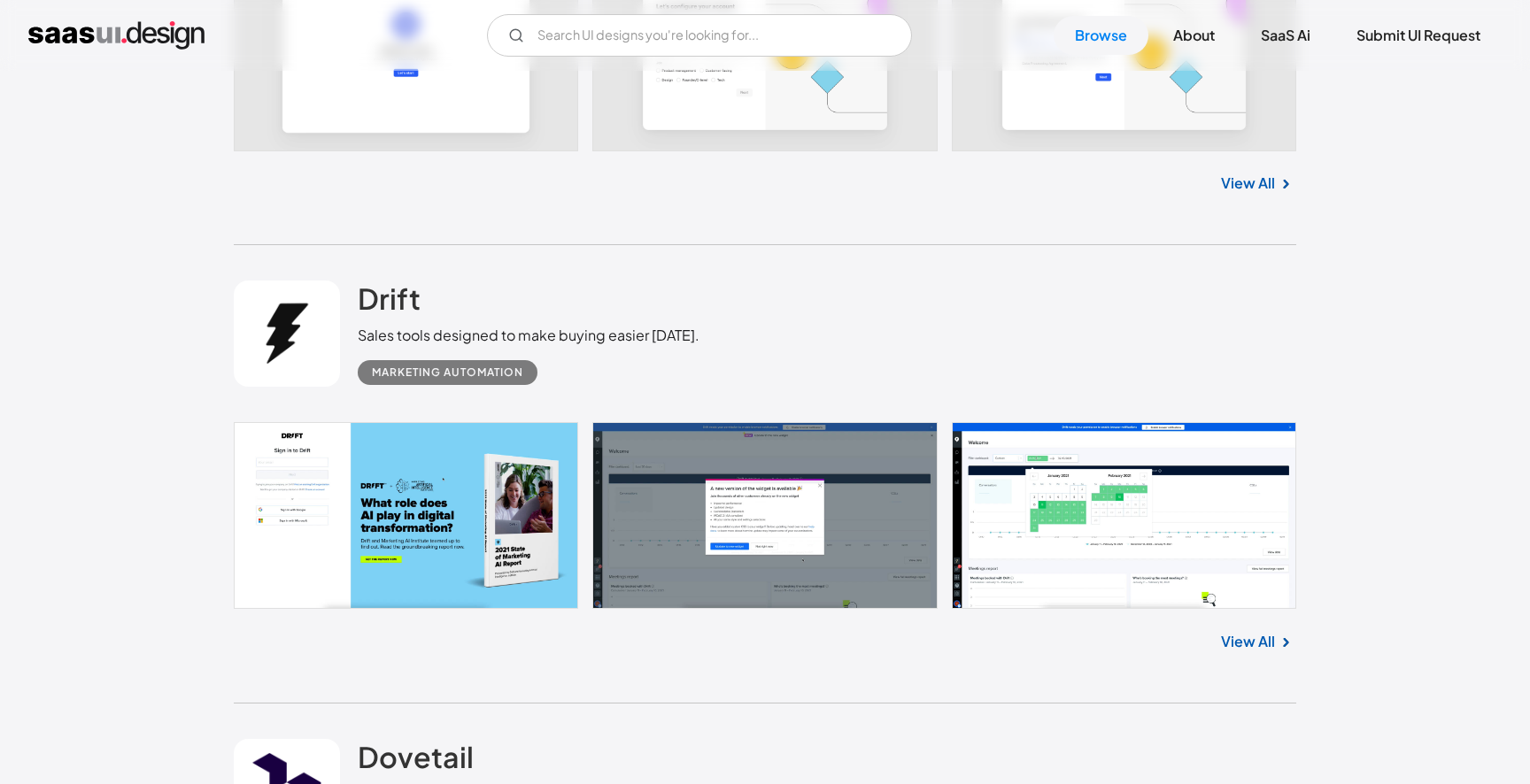
scroll to position [2731, 0]
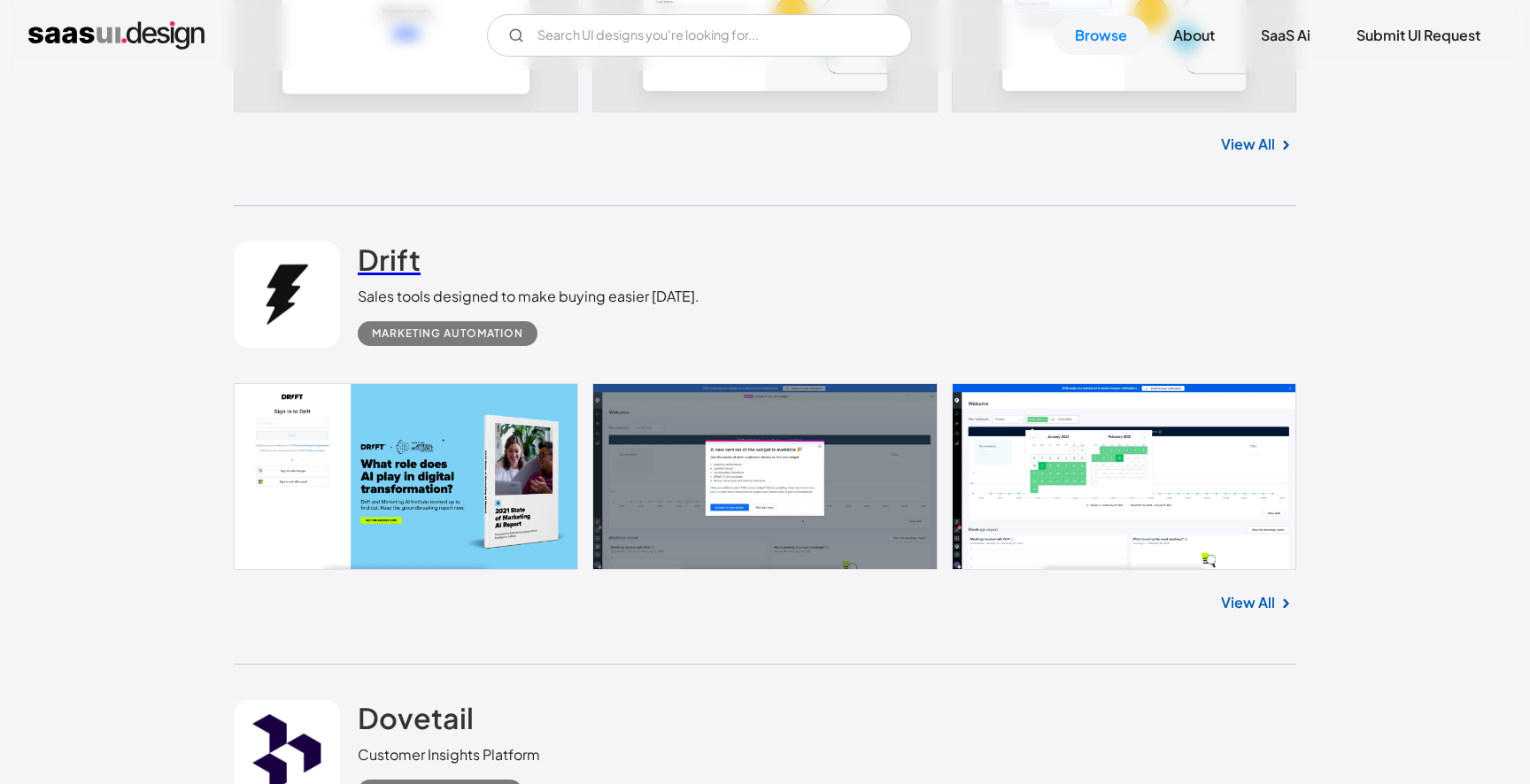
click at [402, 268] on h2 "Drift" at bounding box center [388, 259] width 63 height 35
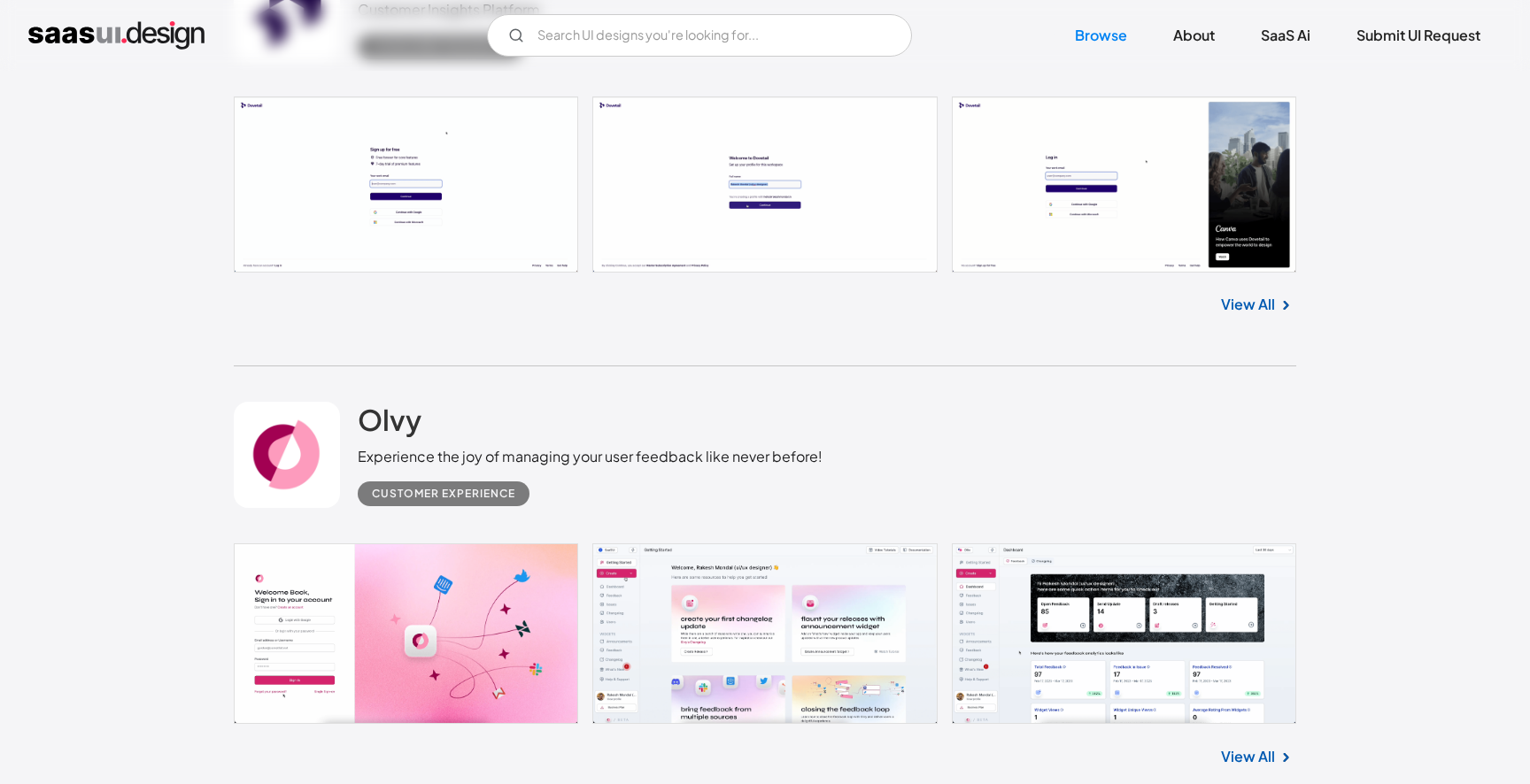
scroll to position [3537, 0]
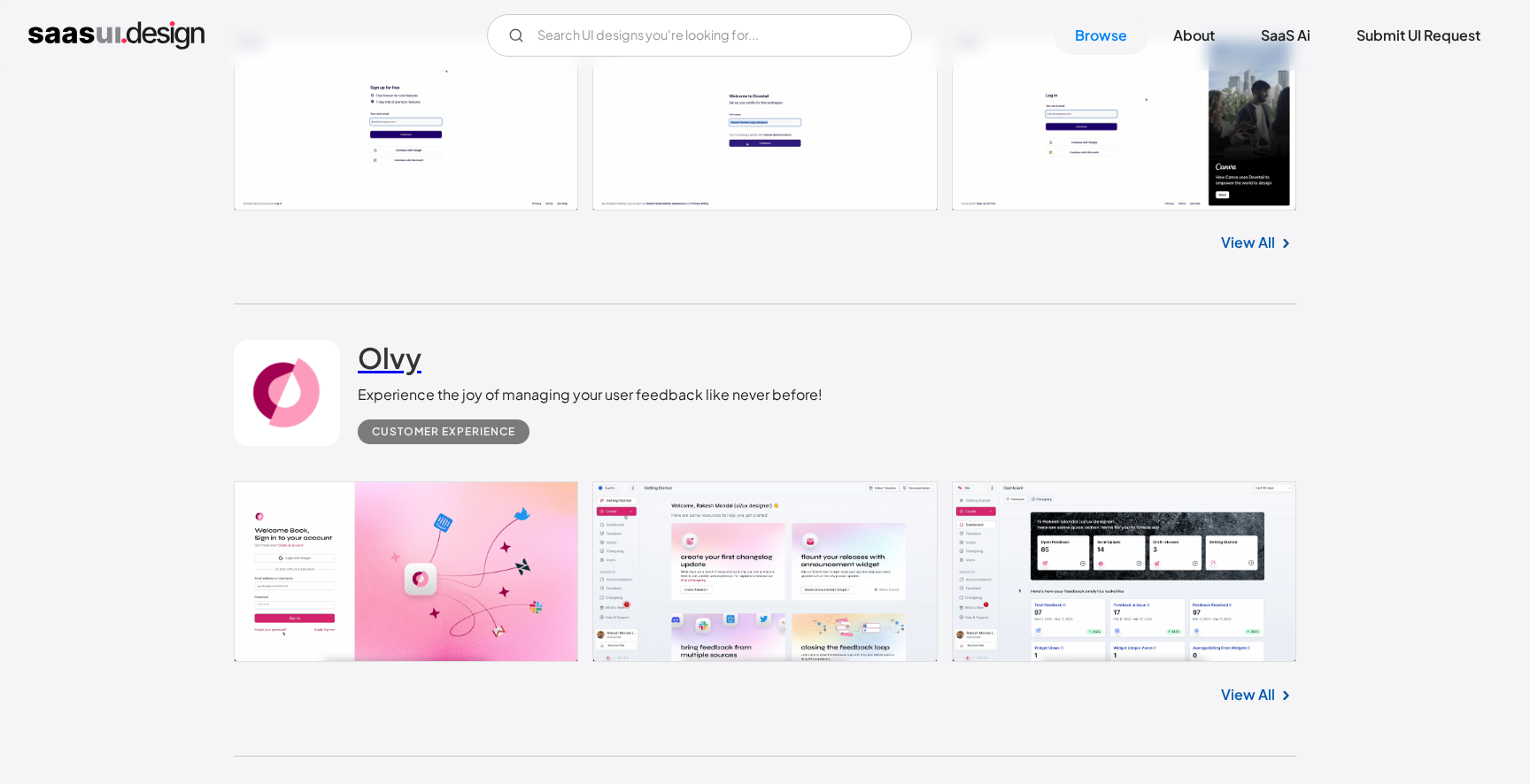
click at [396, 367] on h2 "Olvy" at bounding box center [389, 357] width 63 height 35
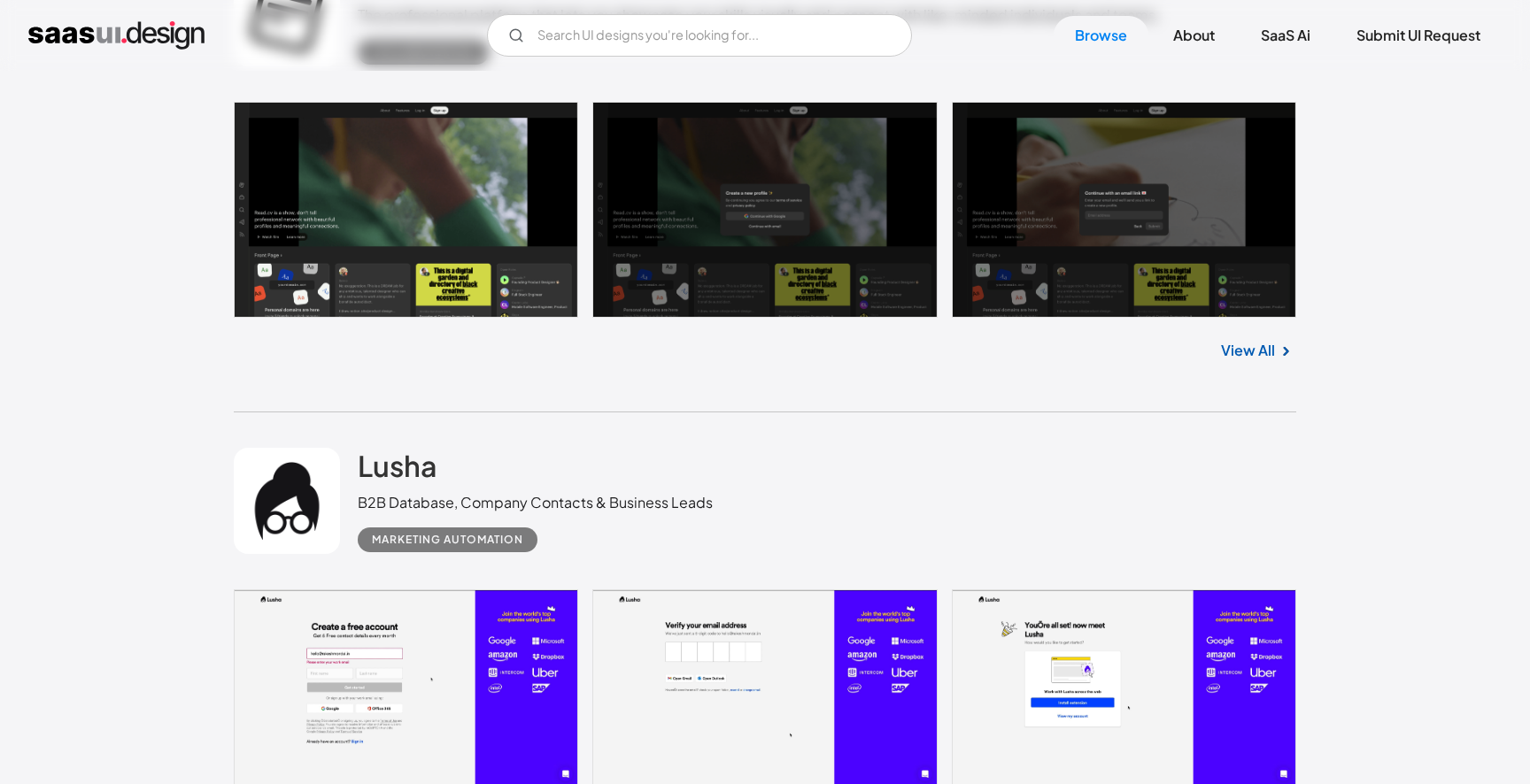
scroll to position [4505, 0]
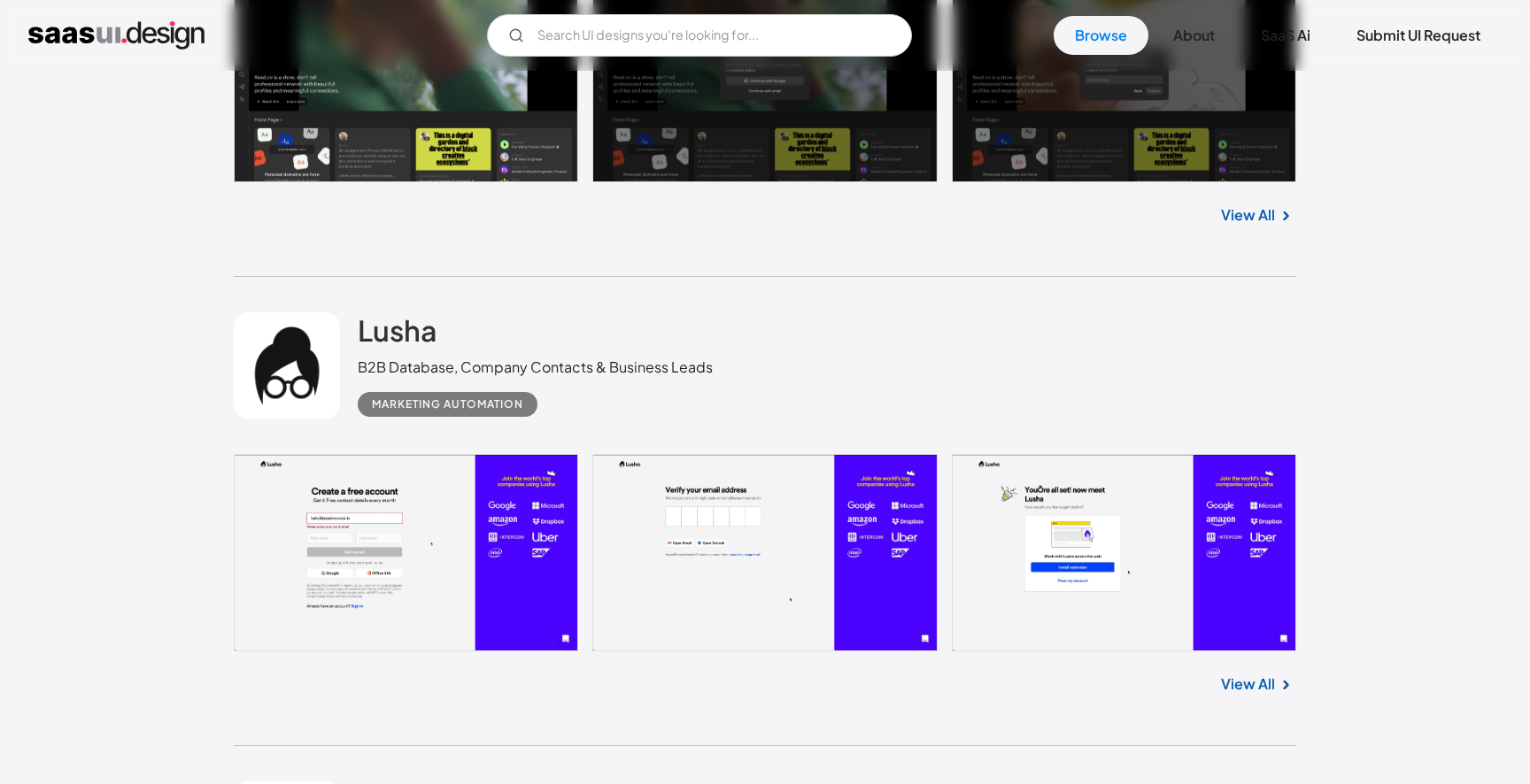
click at [647, 515] on link at bounding box center [765, 552] width 1062 height 197
click at [402, 341] on h2 "Lusha" at bounding box center [397, 330] width 79 height 35
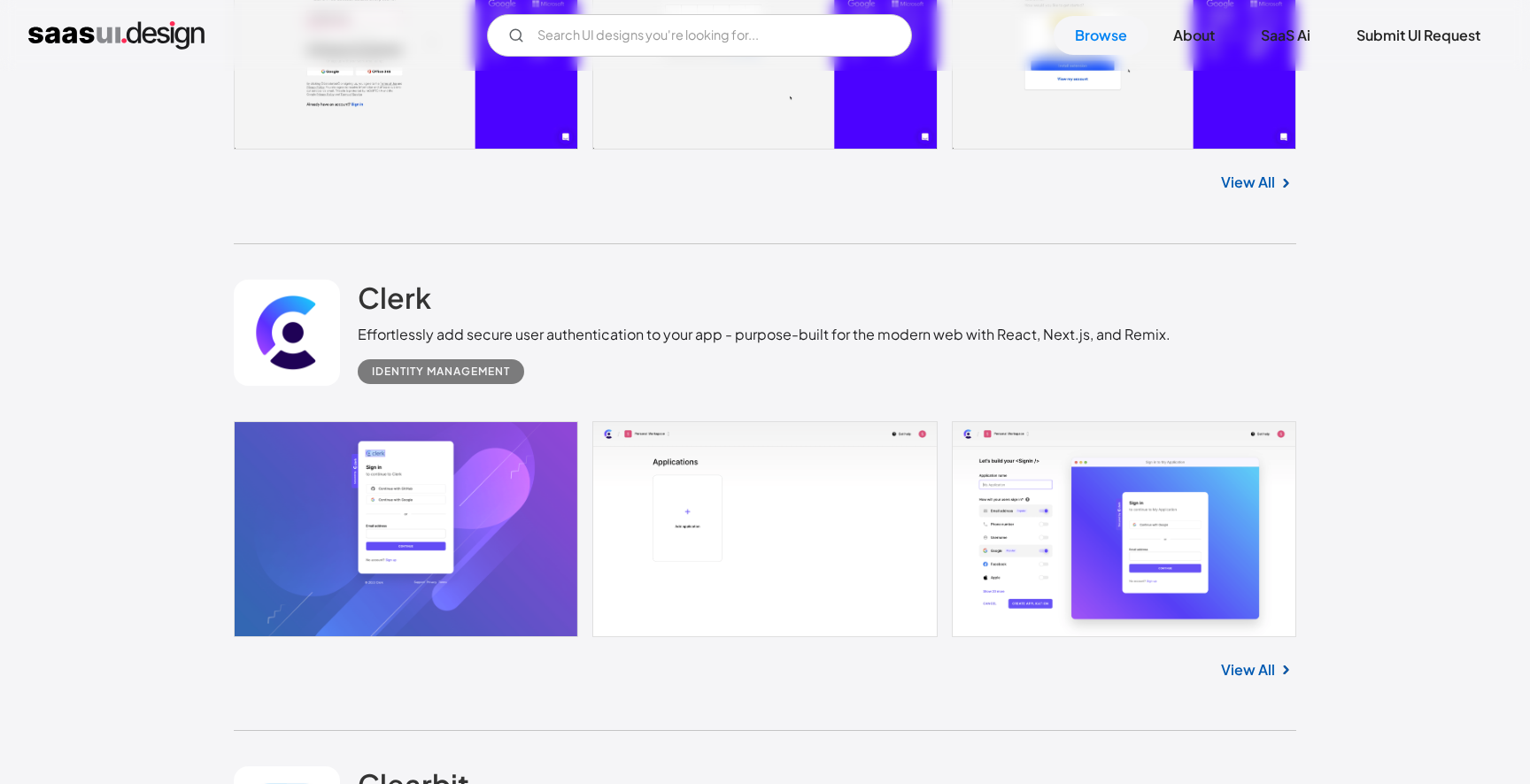
scroll to position [5117, 0]
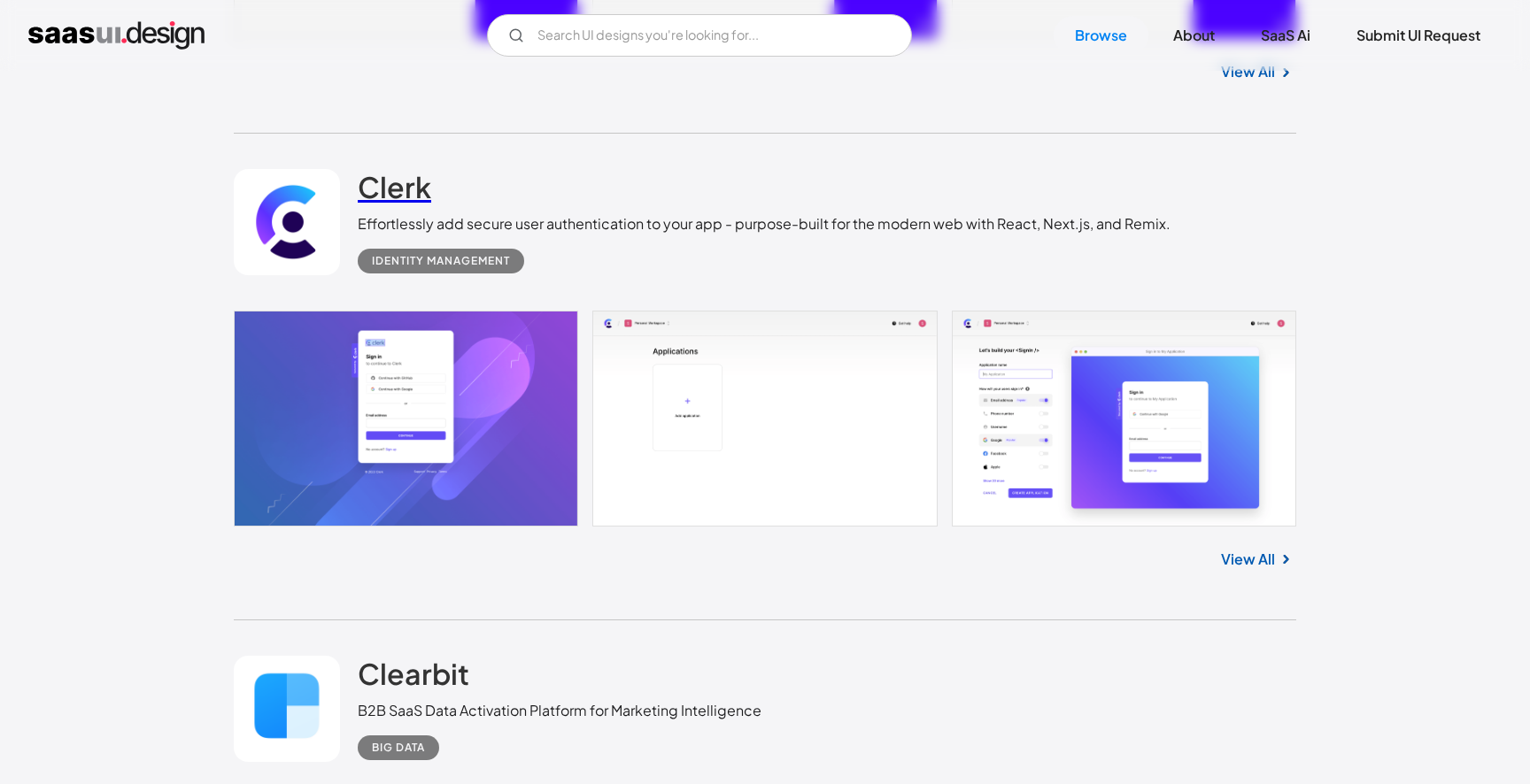
click at [401, 204] on h2 "Clerk" at bounding box center [394, 187] width 74 height 35
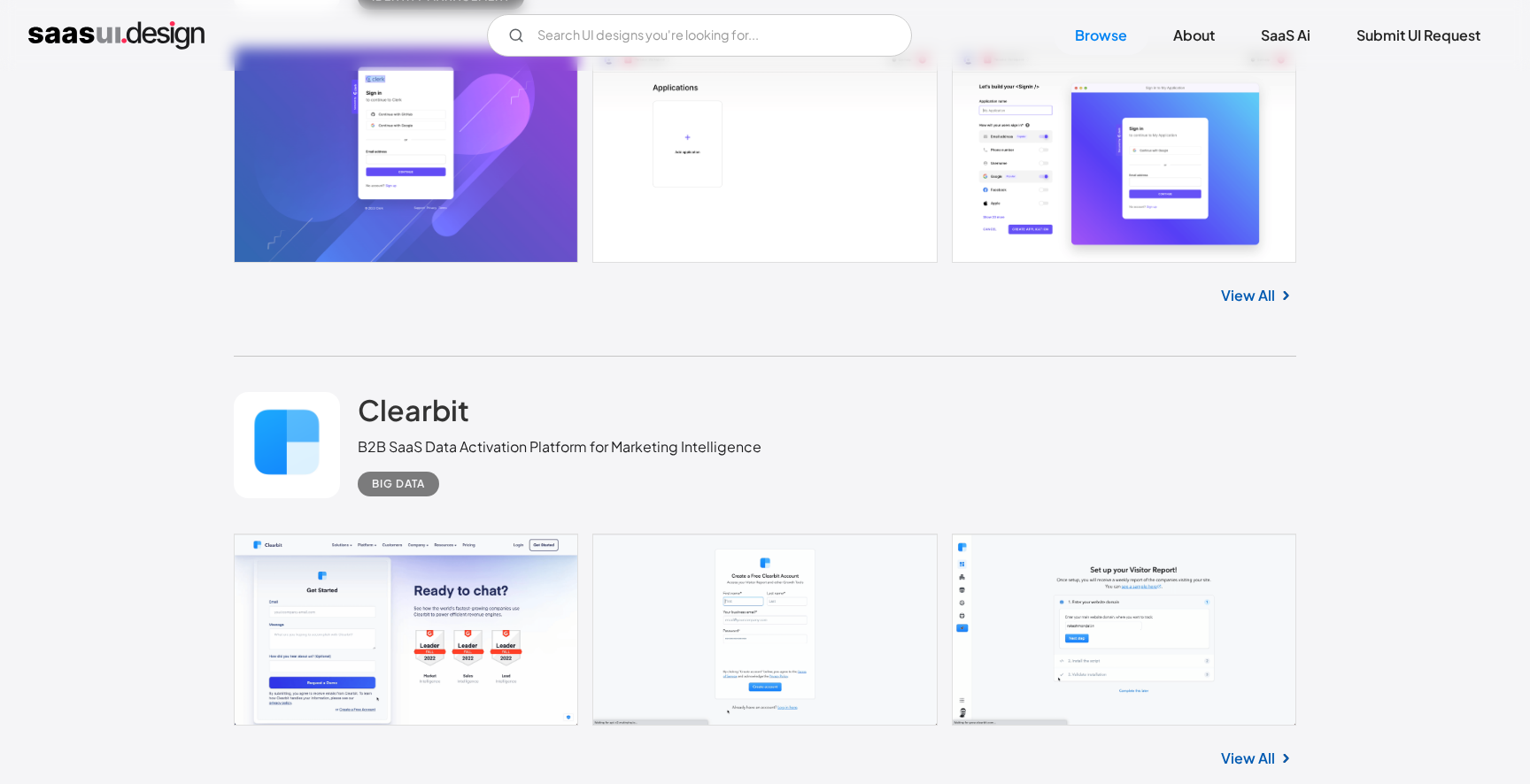
scroll to position [5406, 0]
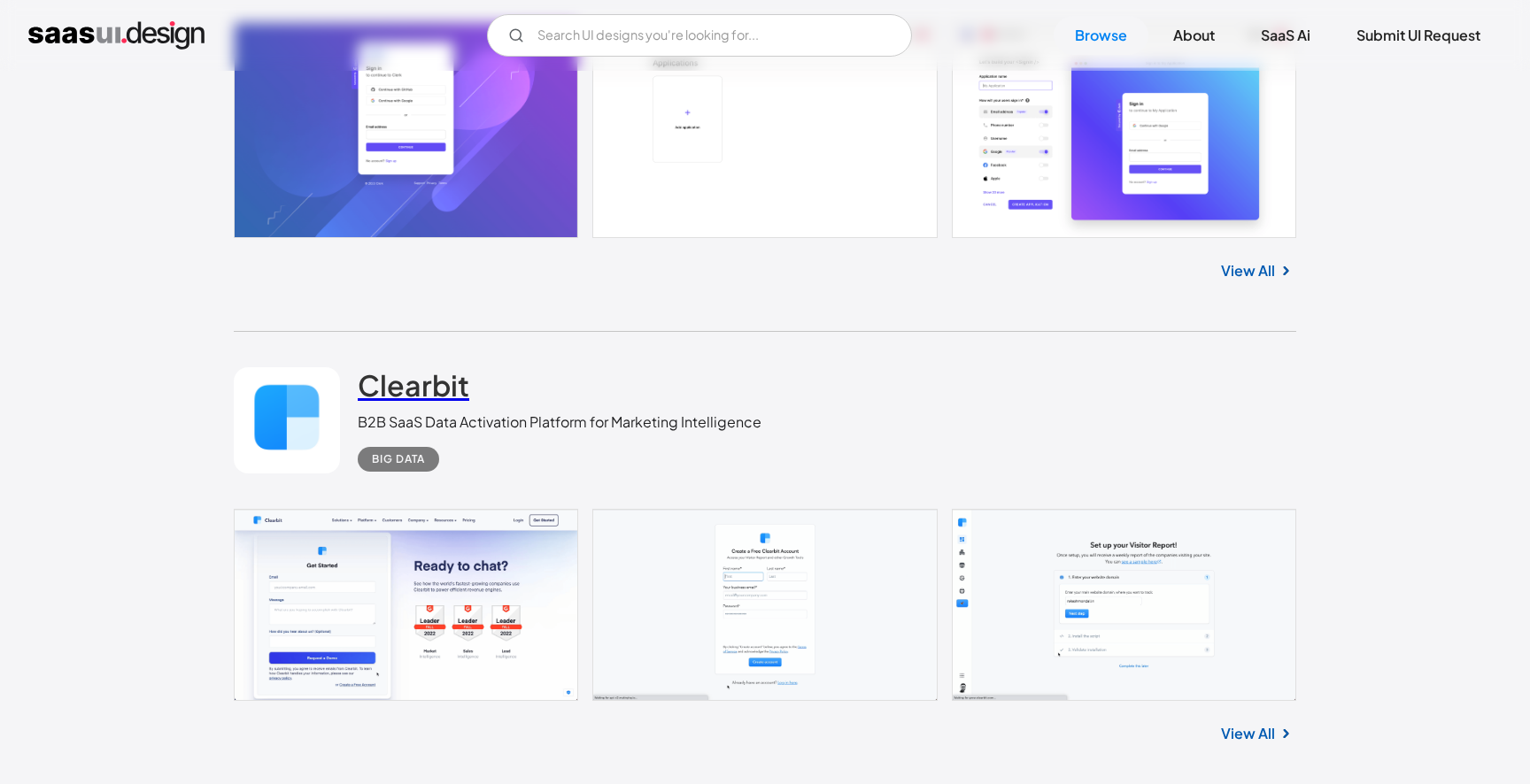
click at [435, 385] on h2 "Clearbit" at bounding box center [413, 385] width 111 height 35
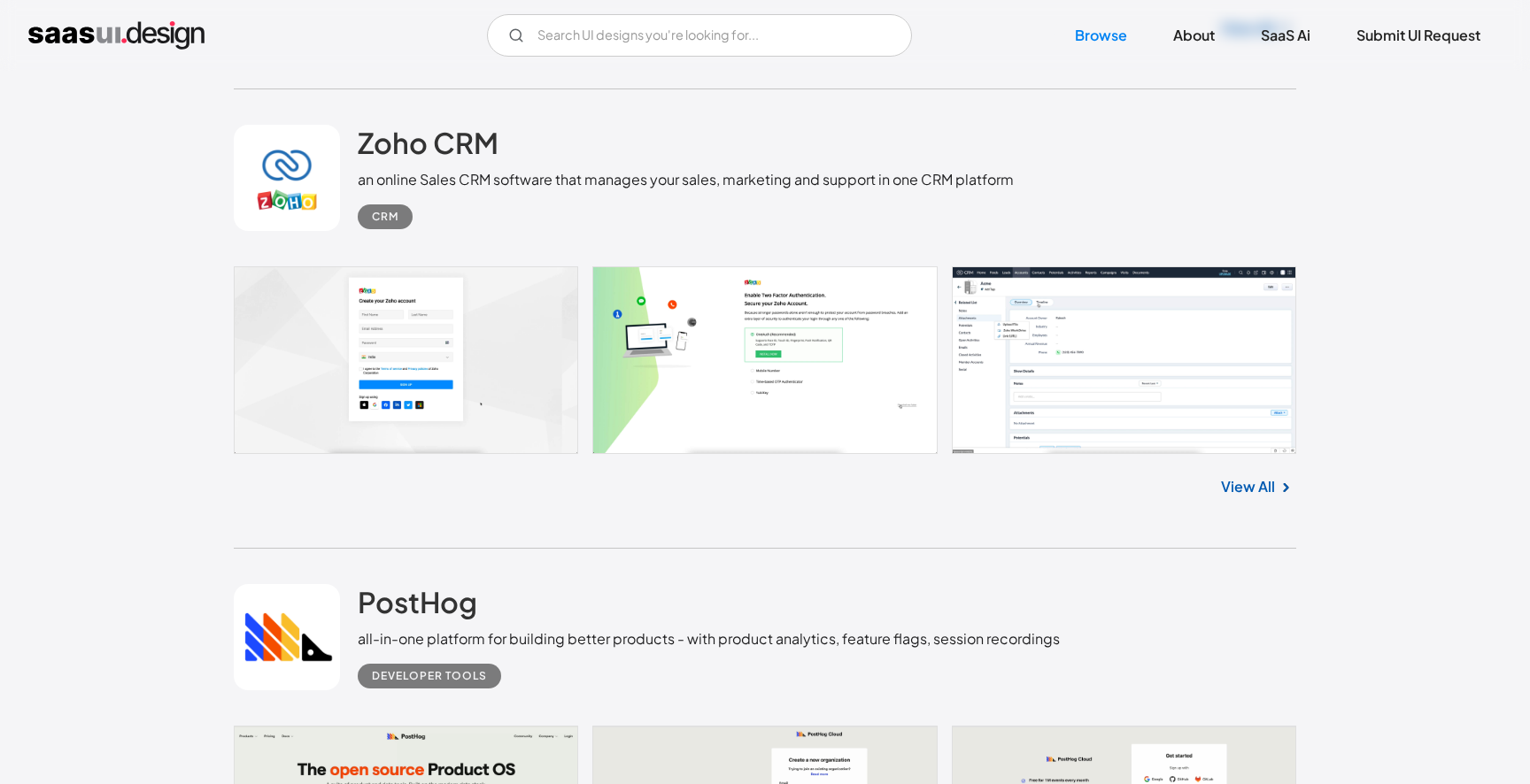
scroll to position [6131, 0]
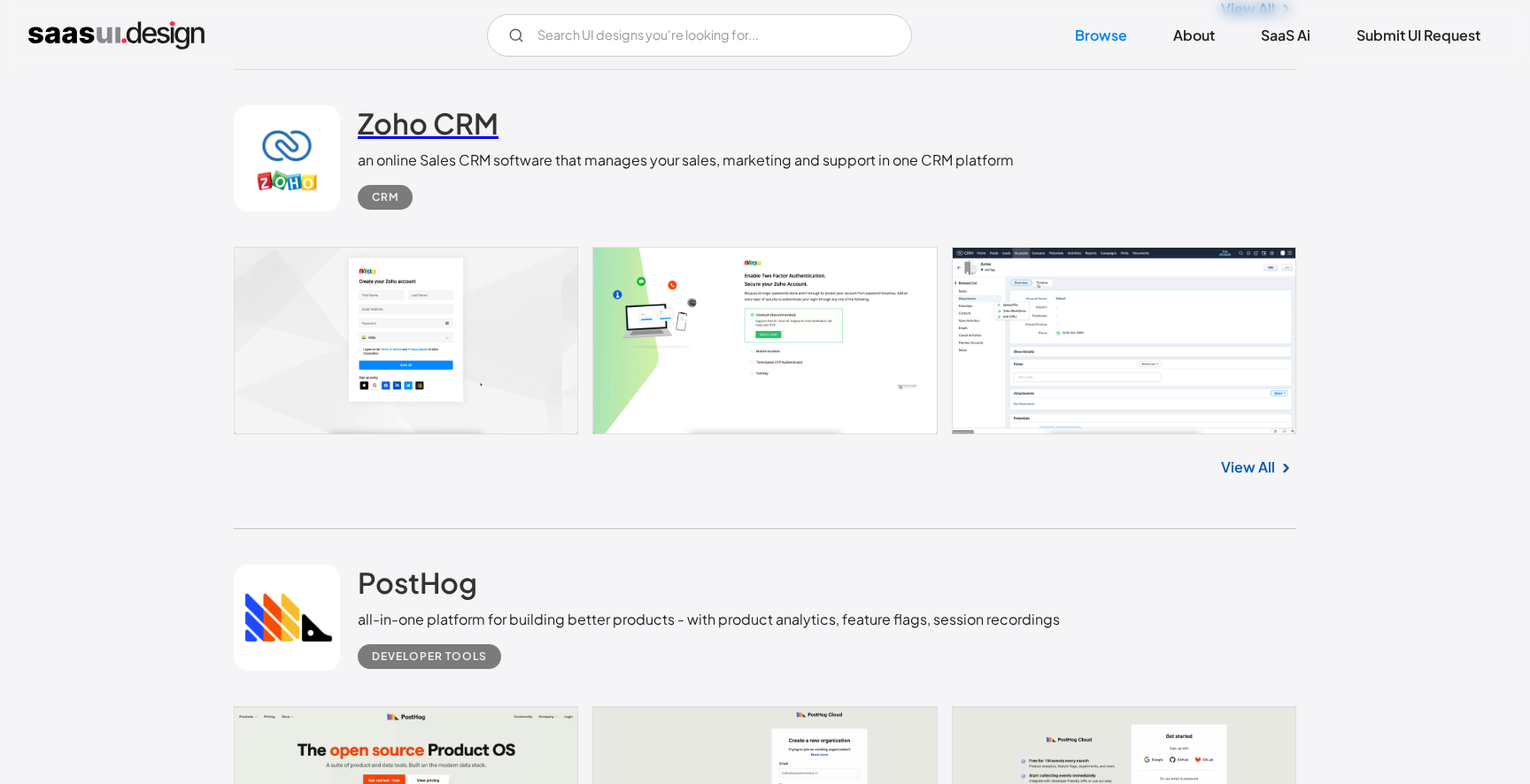
click at [407, 146] on link "Zoho CRM" at bounding box center [428, 127] width 141 height 44
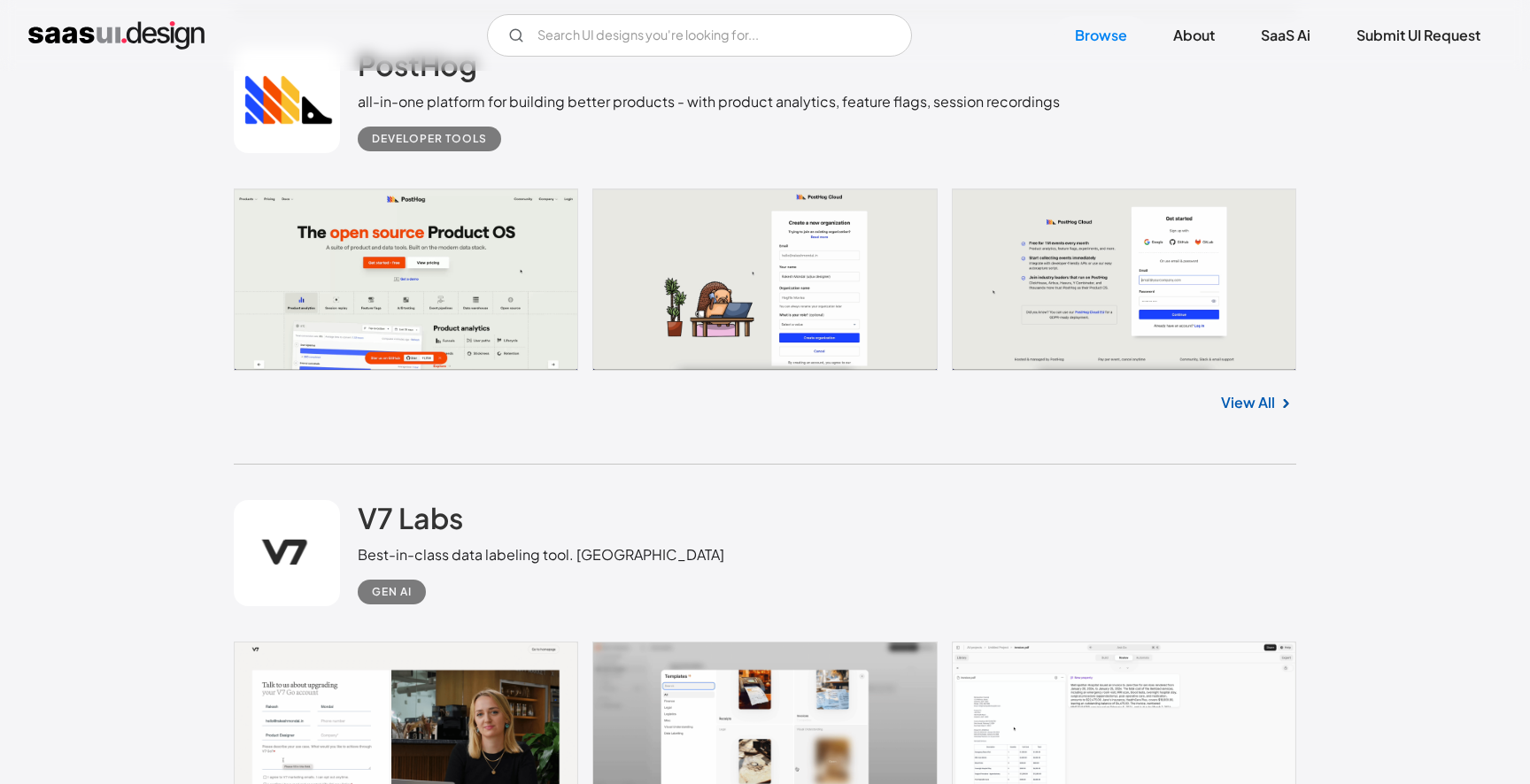
scroll to position [6697, 0]
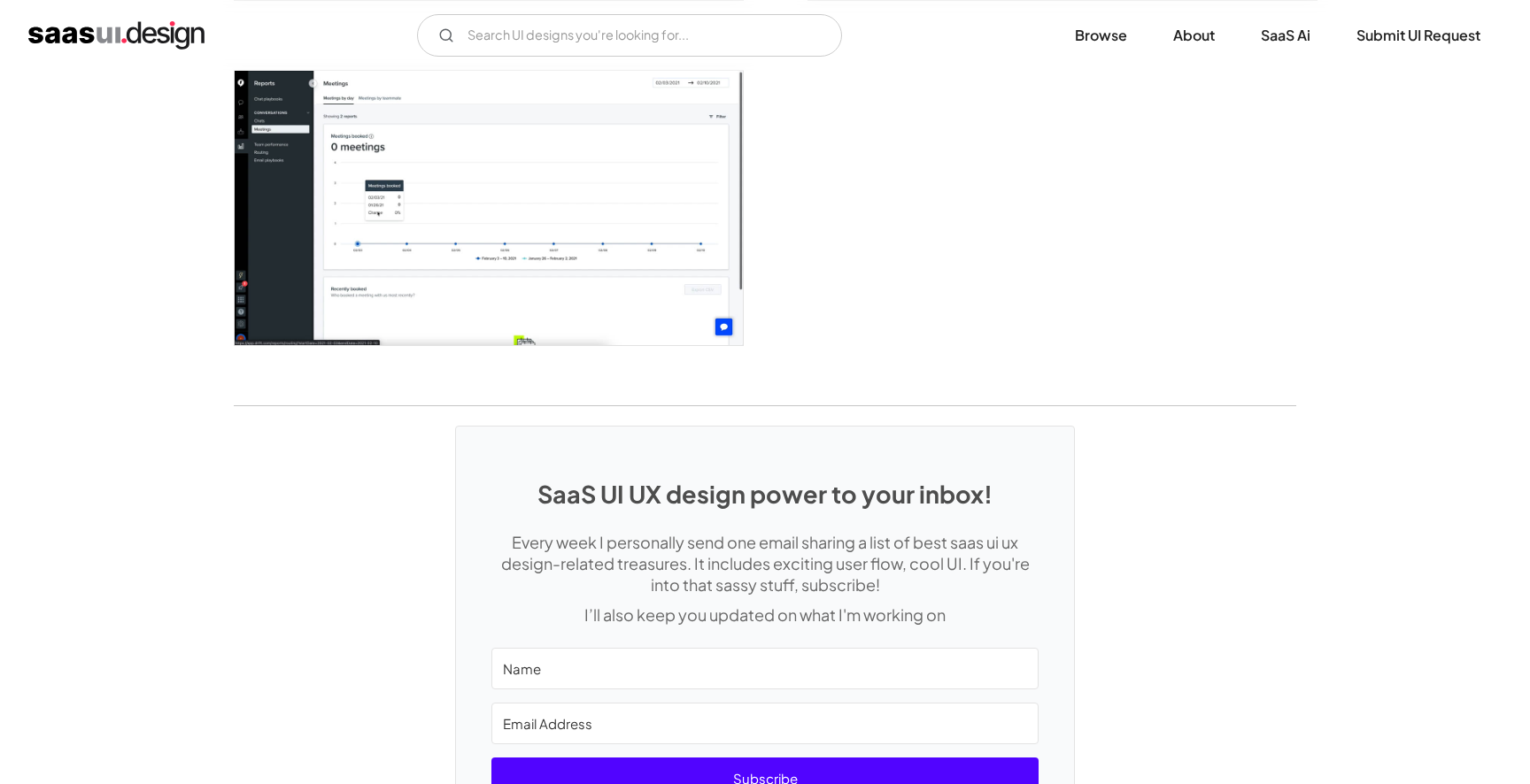
scroll to position [4676, 0]
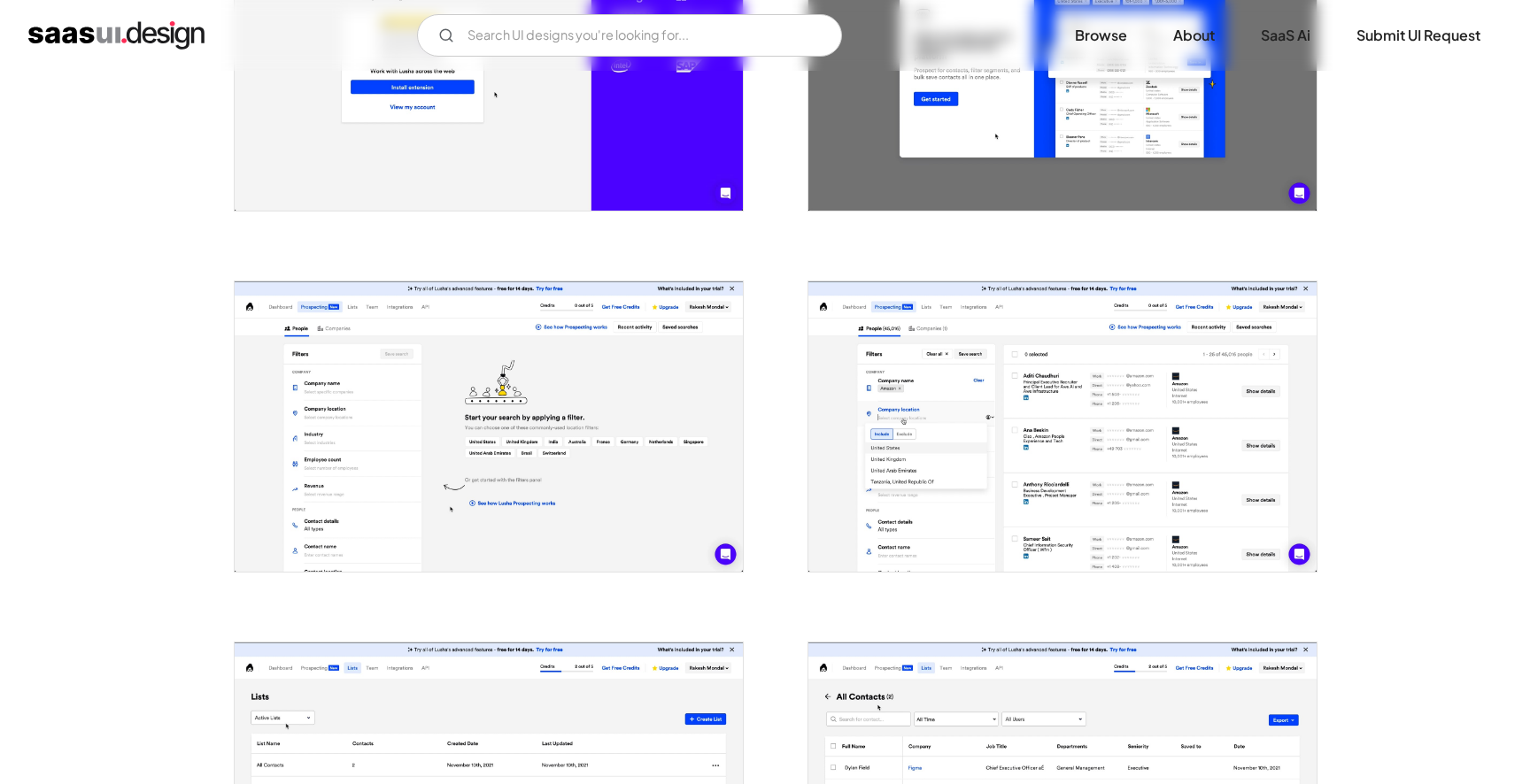
scroll to position [888, 0]
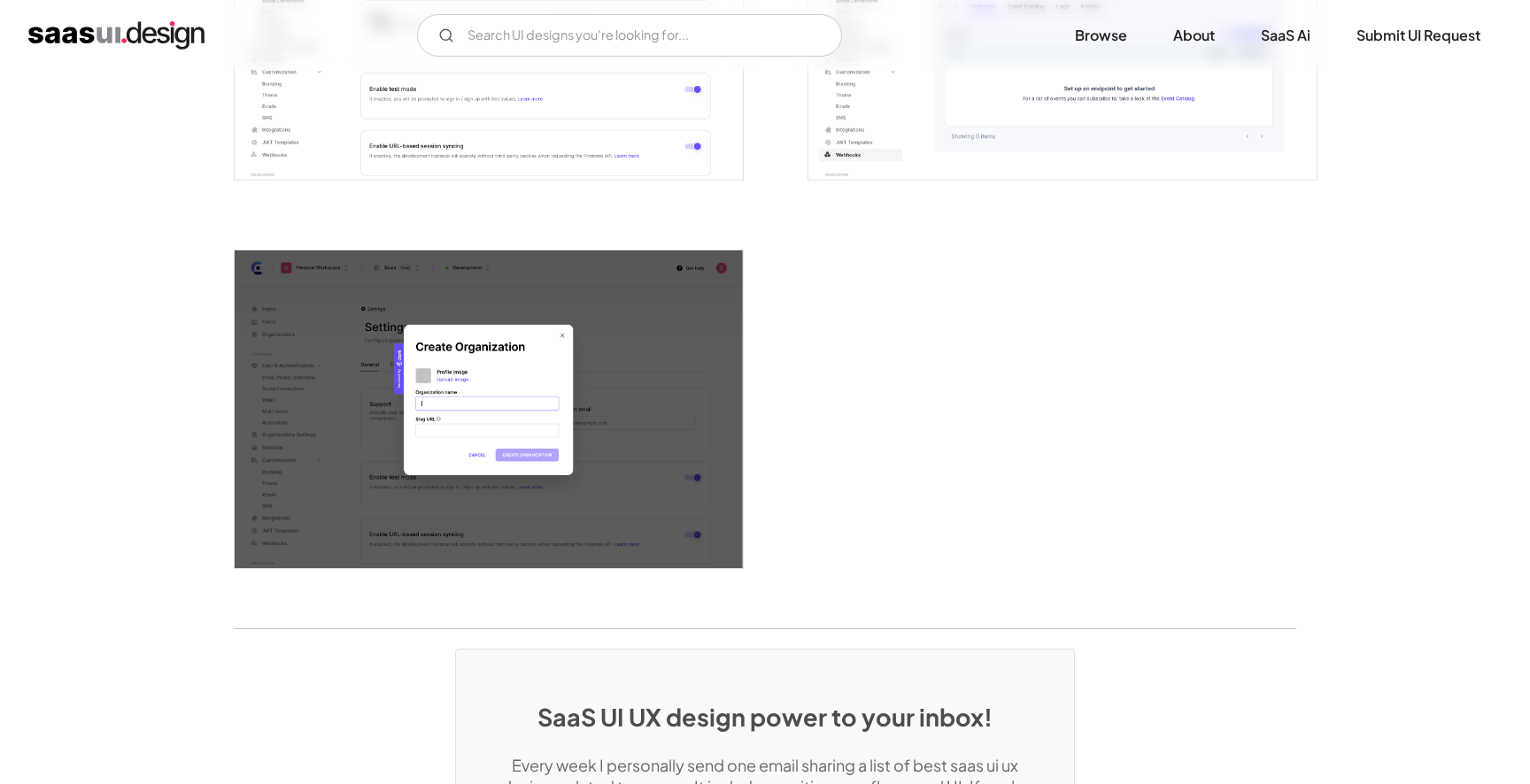
scroll to position [4448, 0]
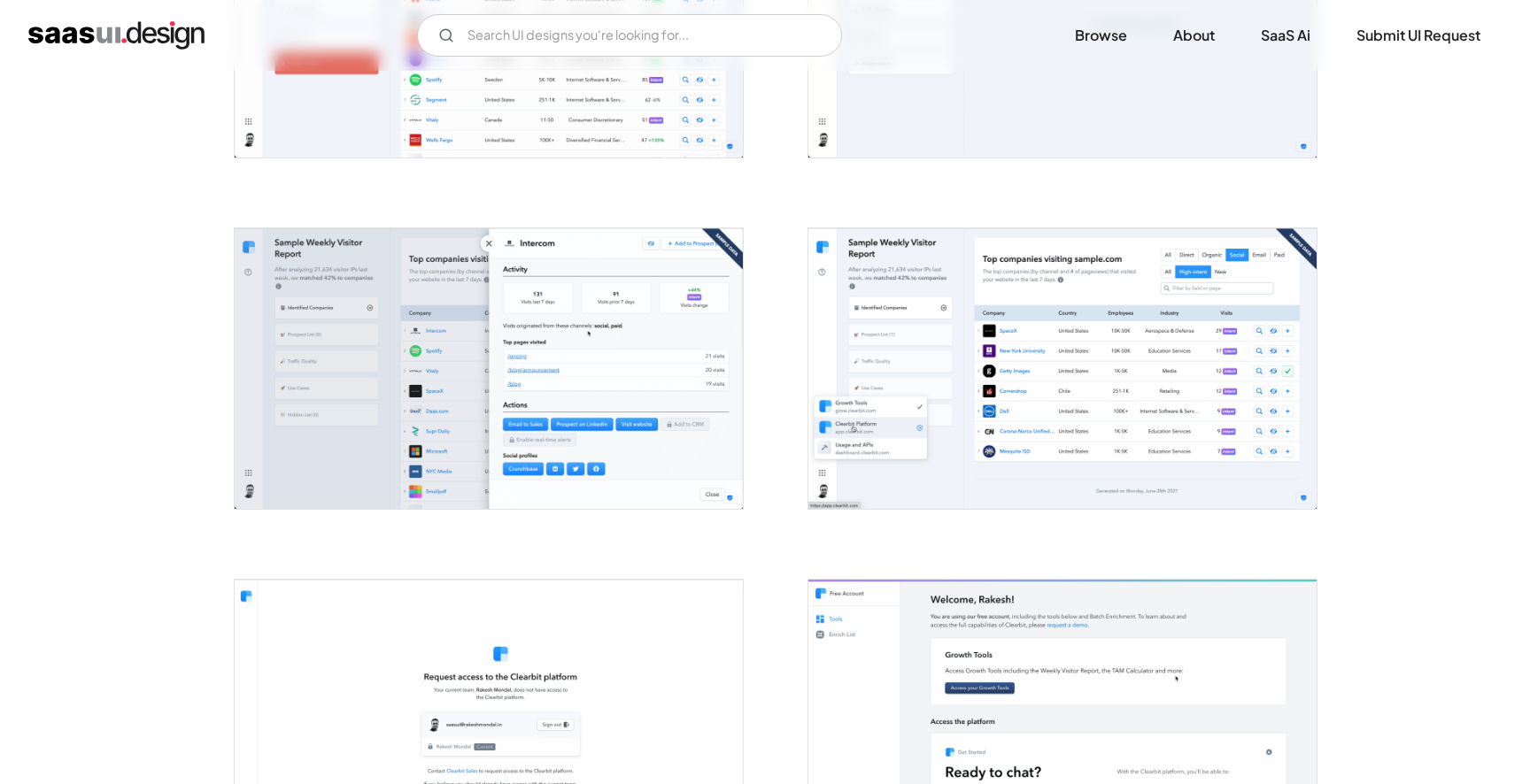
scroll to position [1242, 0]
click at [571, 403] on img "open lightbox" at bounding box center [488, 368] width 508 height 281
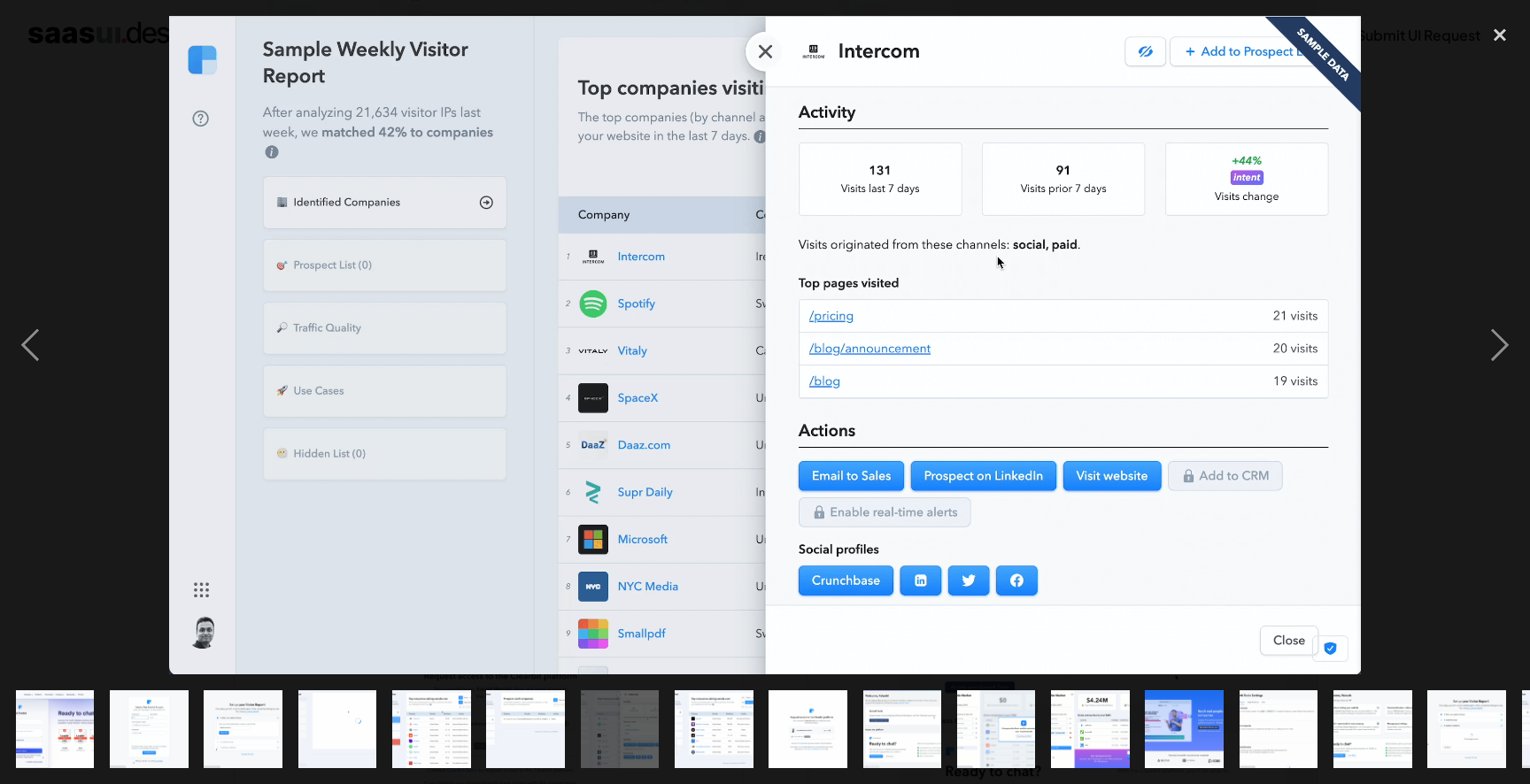
click at [1425, 194] on div at bounding box center [765, 345] width 1530 height 659
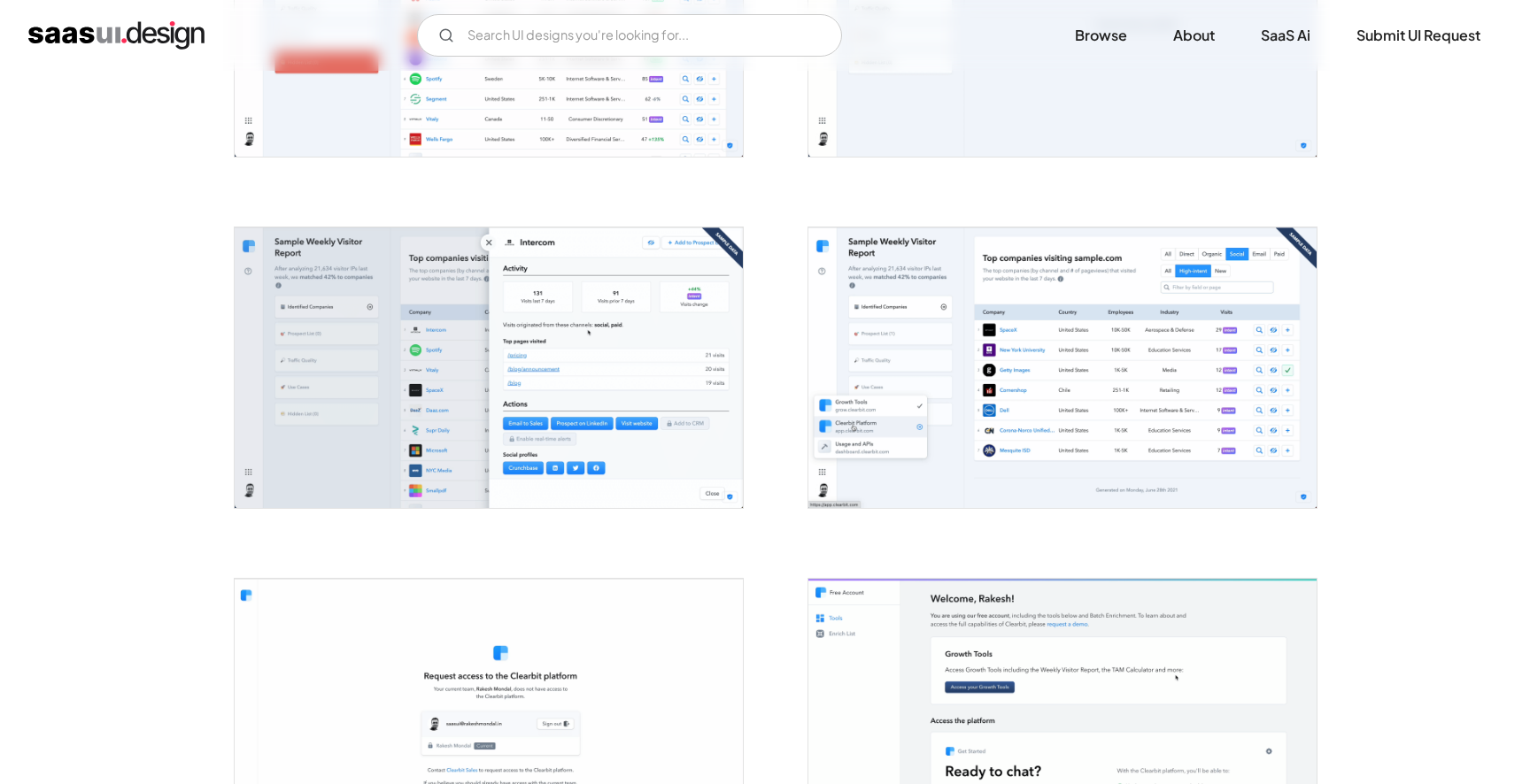
click at [1079, 390] on img "open lightbox" at bounding box center [1062, 368] width 508 height 281
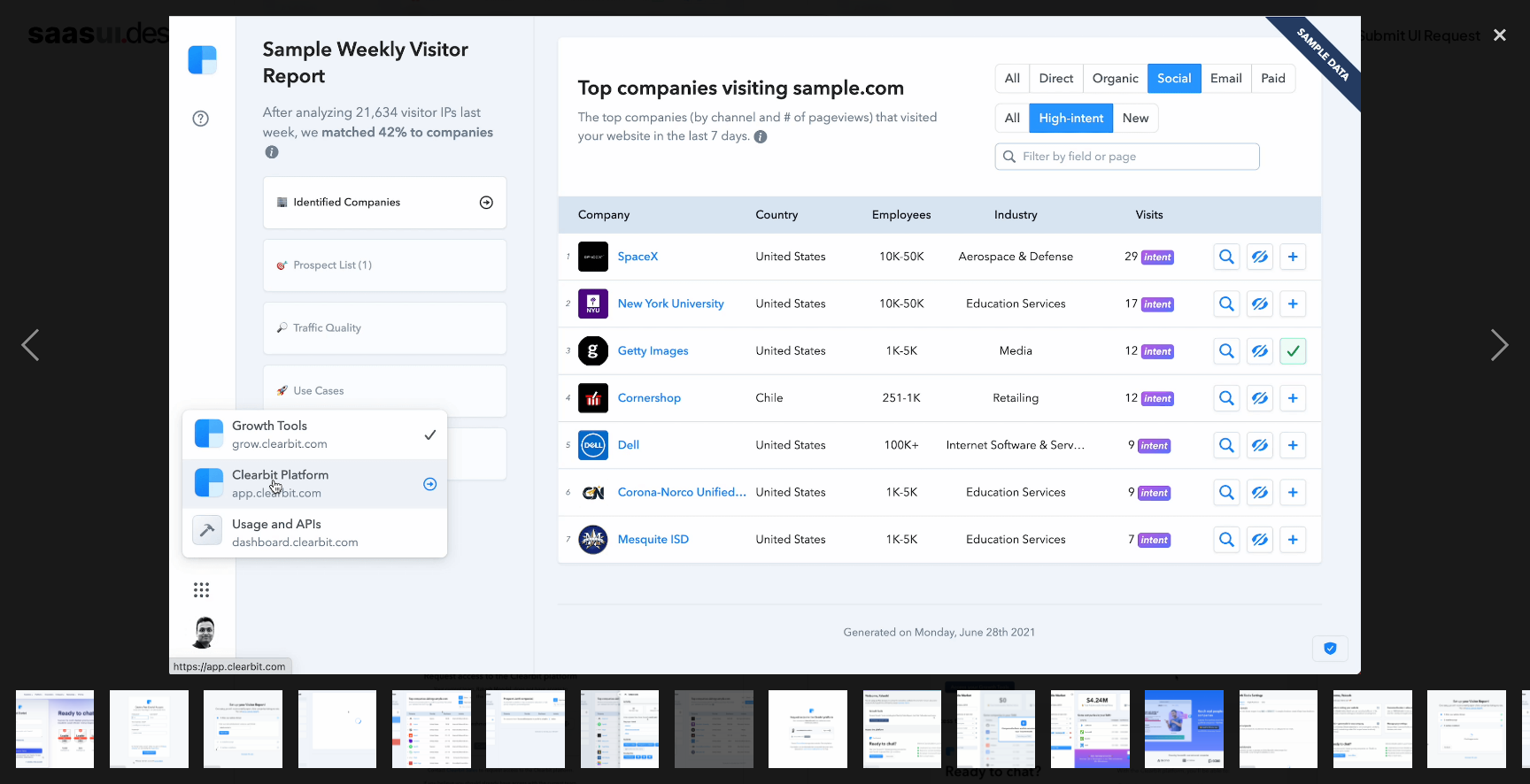
click at [1437, 370] on div at bounding box center [765, 345] width 1530 height 659
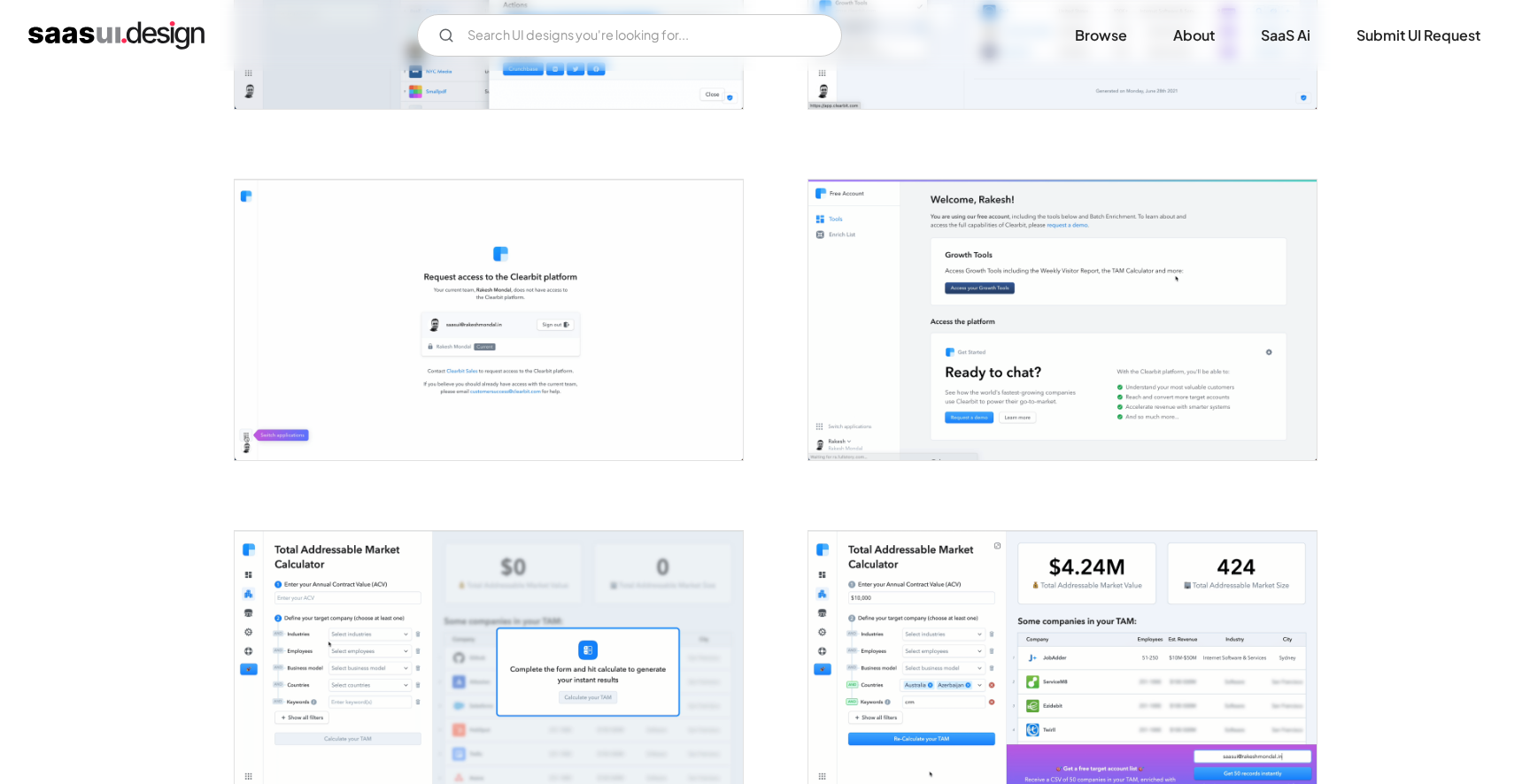
scroll to position [1661, 0]
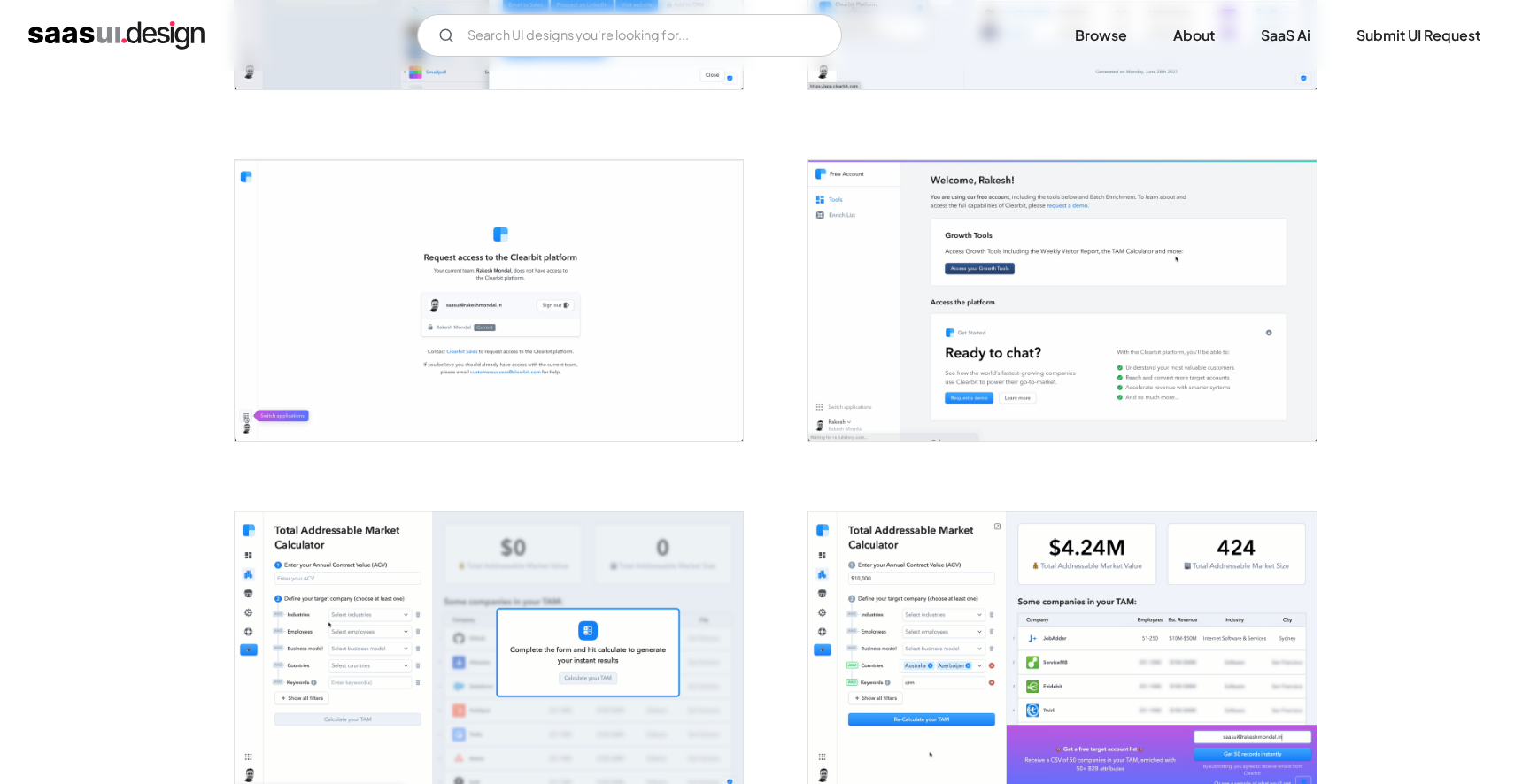
click at [981, 378] on img "open lightbox" at bounding box center [1062, 301] width 508 height 281
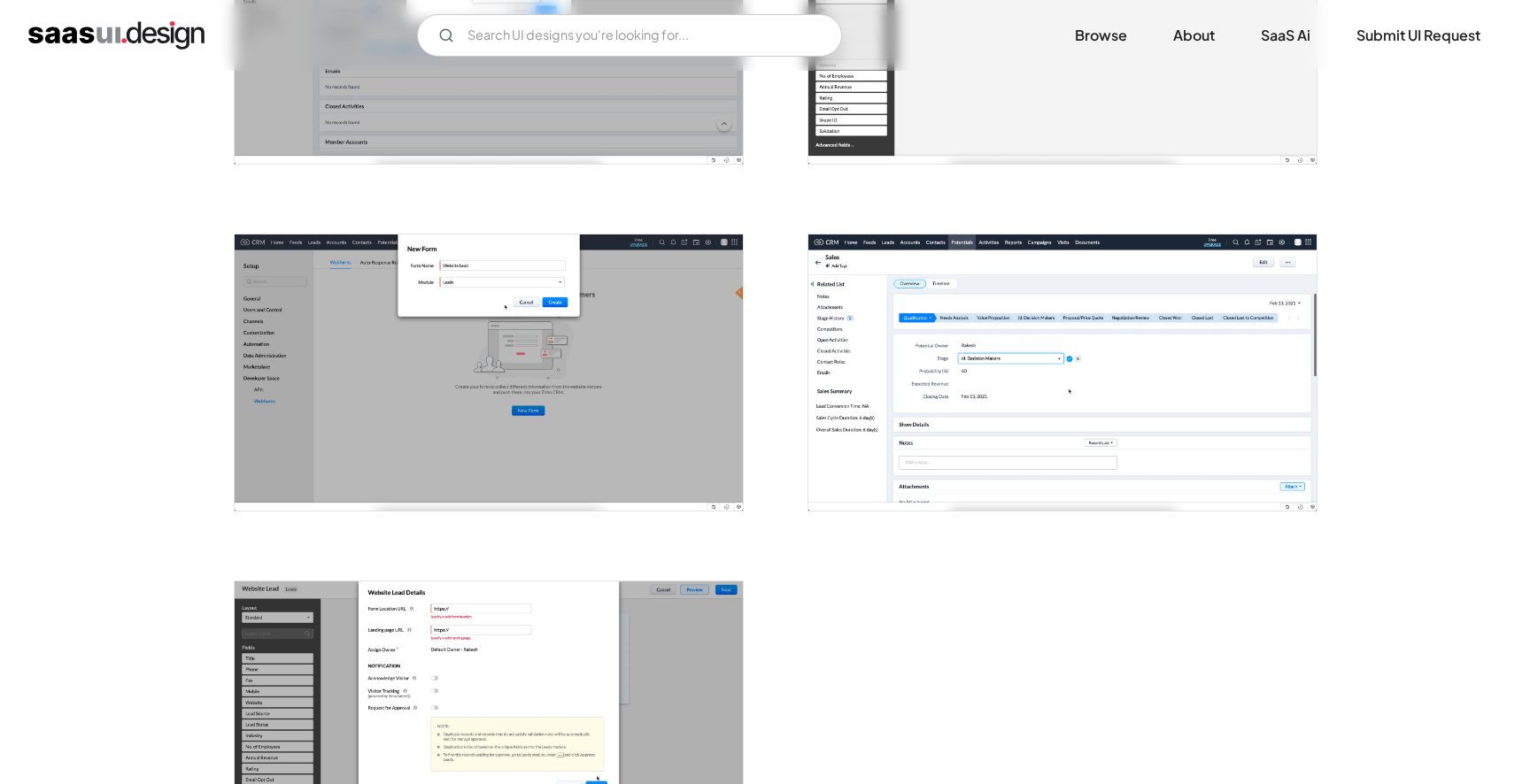
scroll to position [1954, 0]
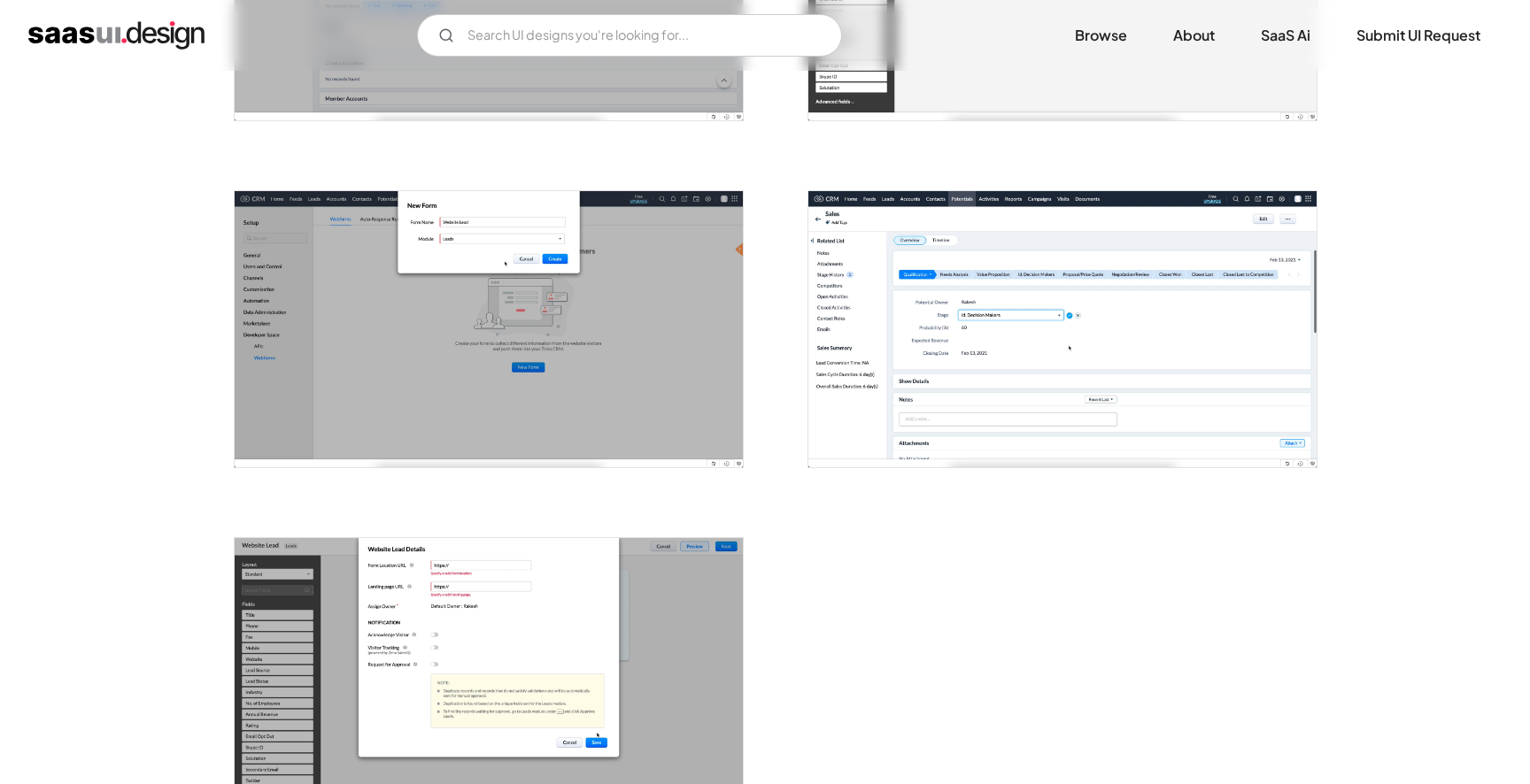
click at [1088, 409] on img "open lightbox" at bounding box center [1062, 329] width 508 height 275
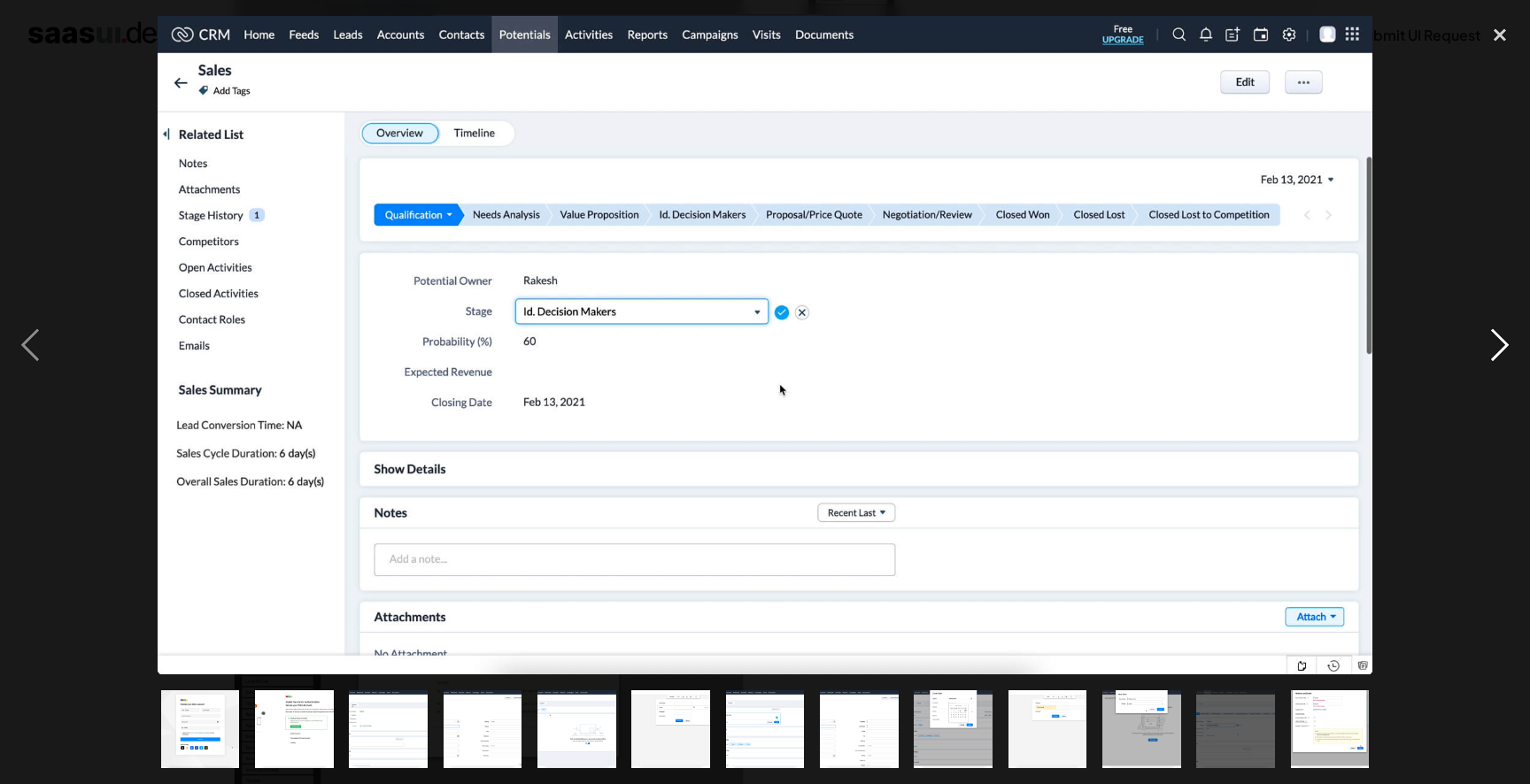
click at [1489, 353] on div "next image" at bounding box center [1499, 345] width 60 height 659
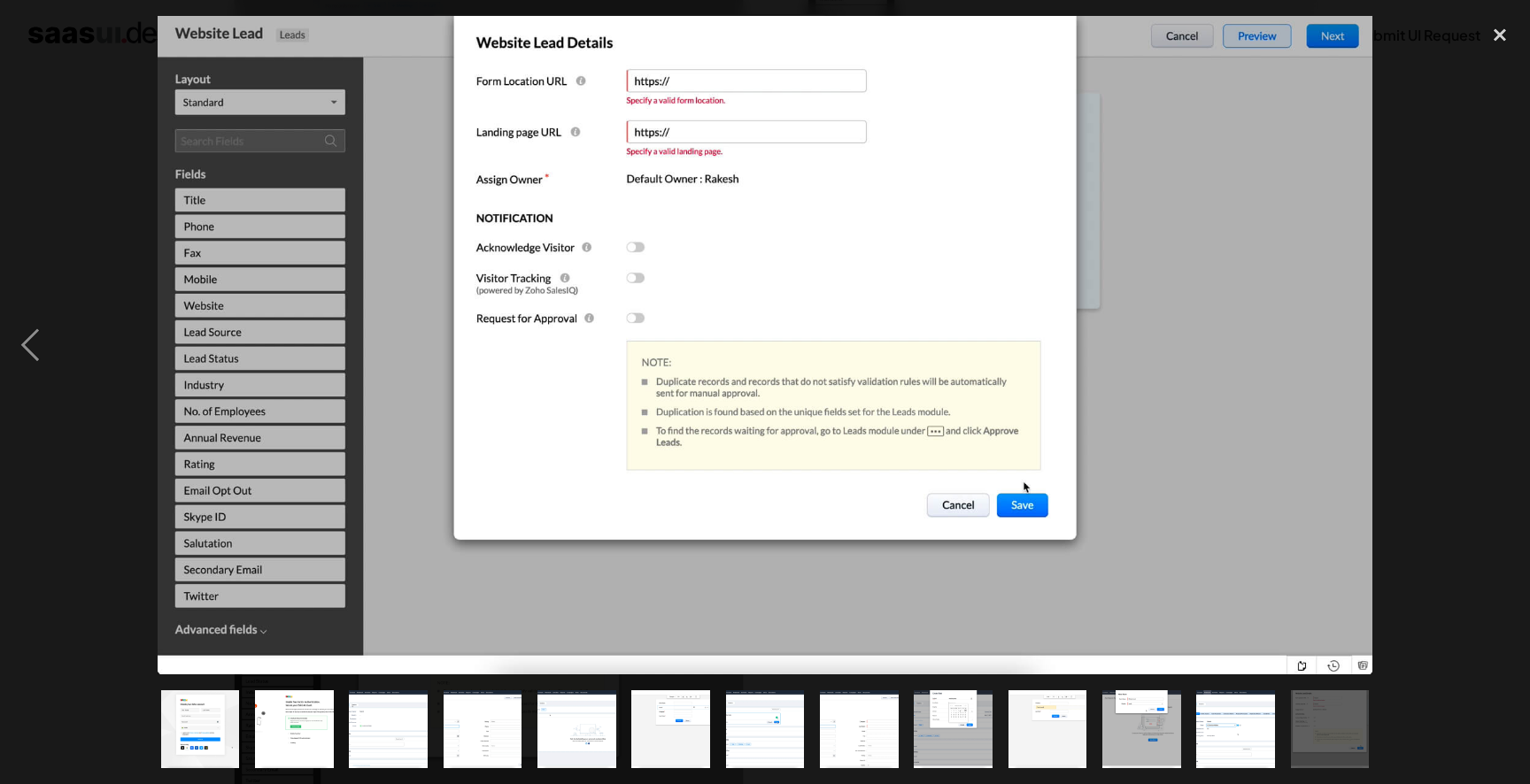
click at [1489, 353] on div "next image" at bounding box center [1499, 345] width 60 height 659
click at [1502, 42] on div "close lightbox" at bounding box center [1499, 35] width 60 height 39
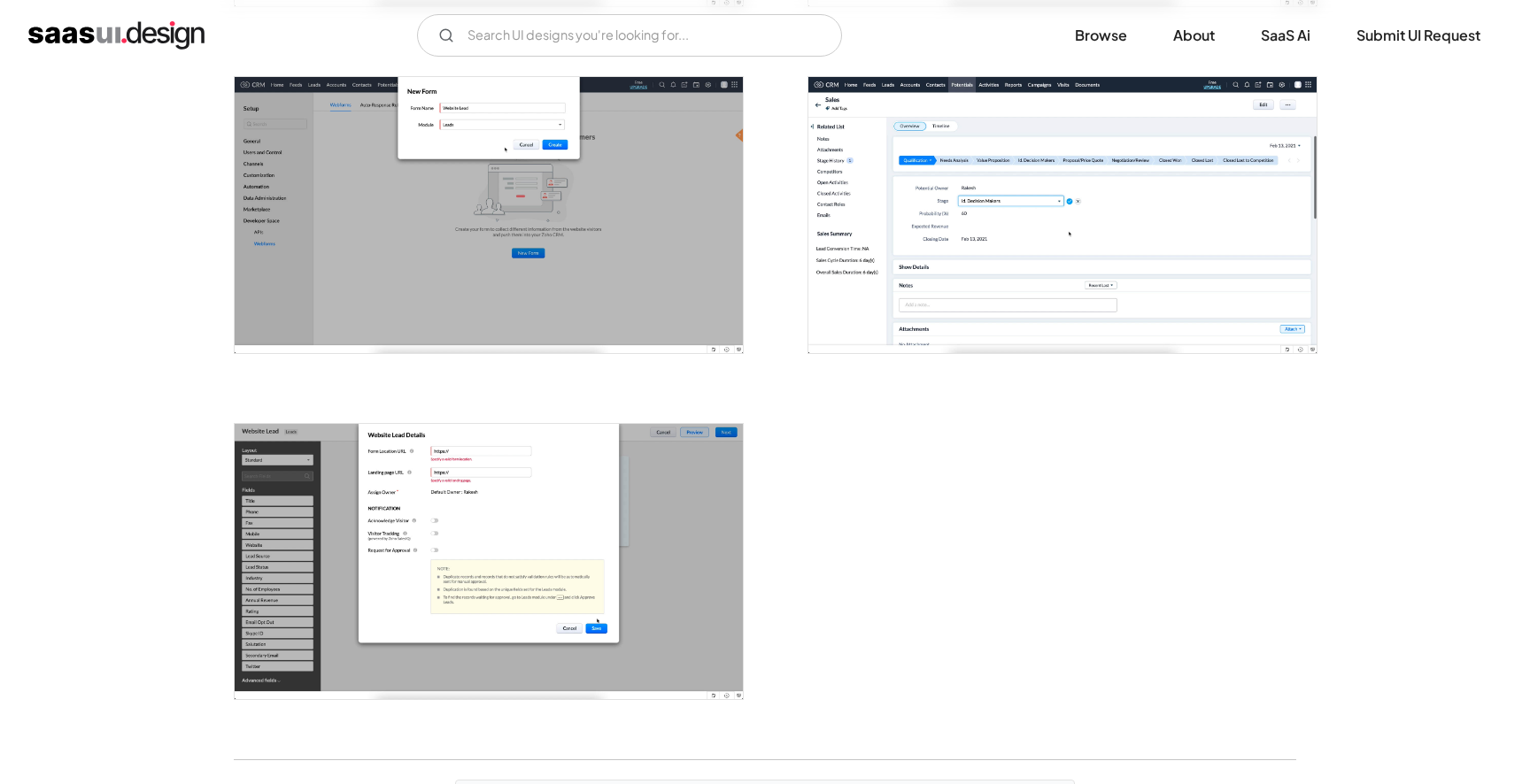
scroll to position [2623, 0]
